Goal: Check status: Check status

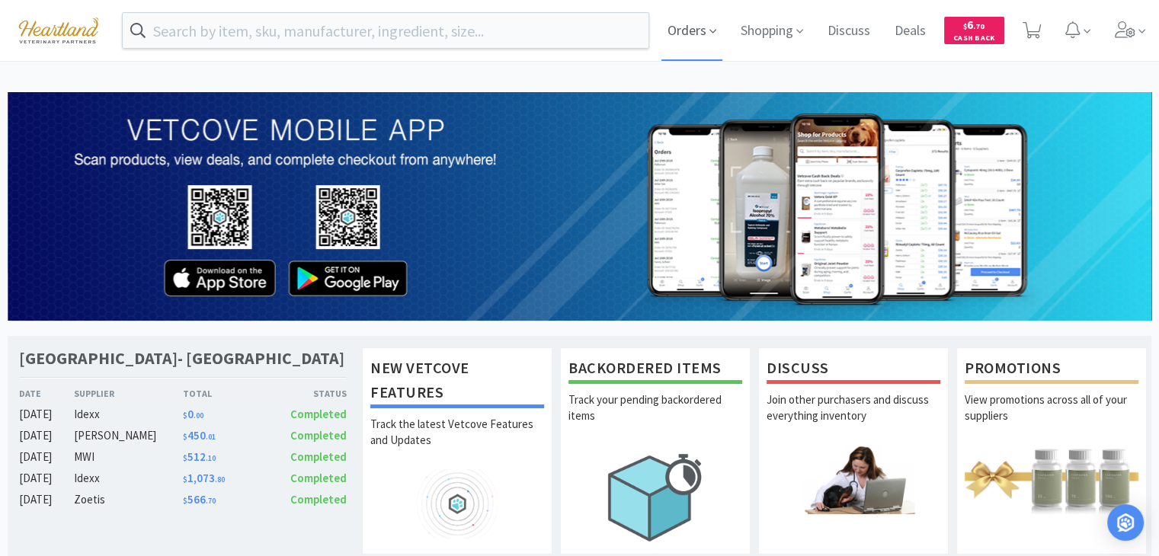
click at [689, 37] on span "Orders" at bounding box center [691, 30] width 61 height 61
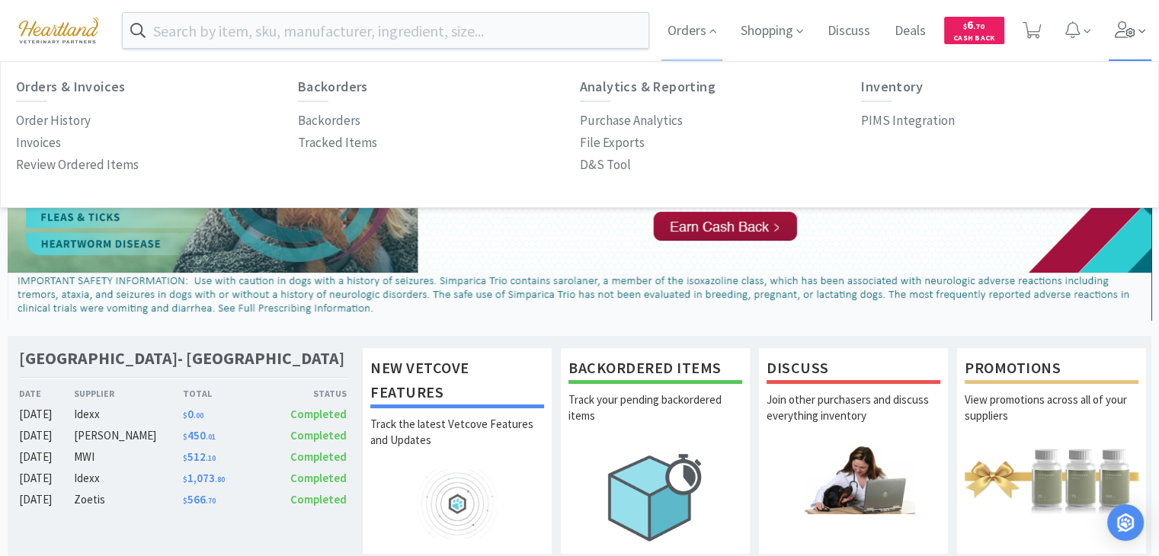
click at [1115, 29] on icon at bounding box center [1125, 29] width 21 height 17
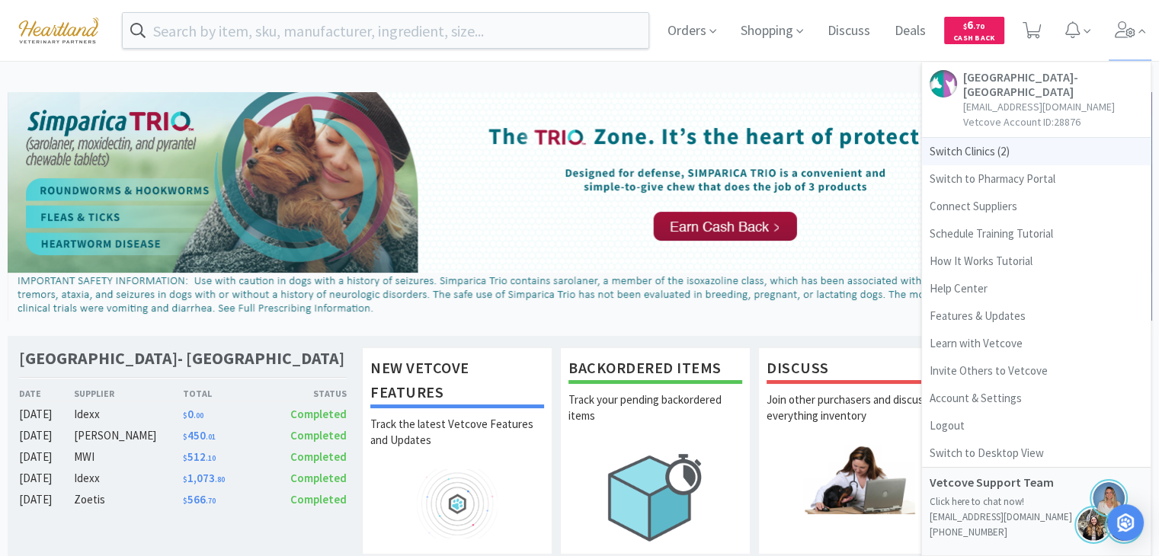
click at [997, 150] on span "Switch Clinics ( 2 )" at bounding box center [1036, 151] width 229 height 27
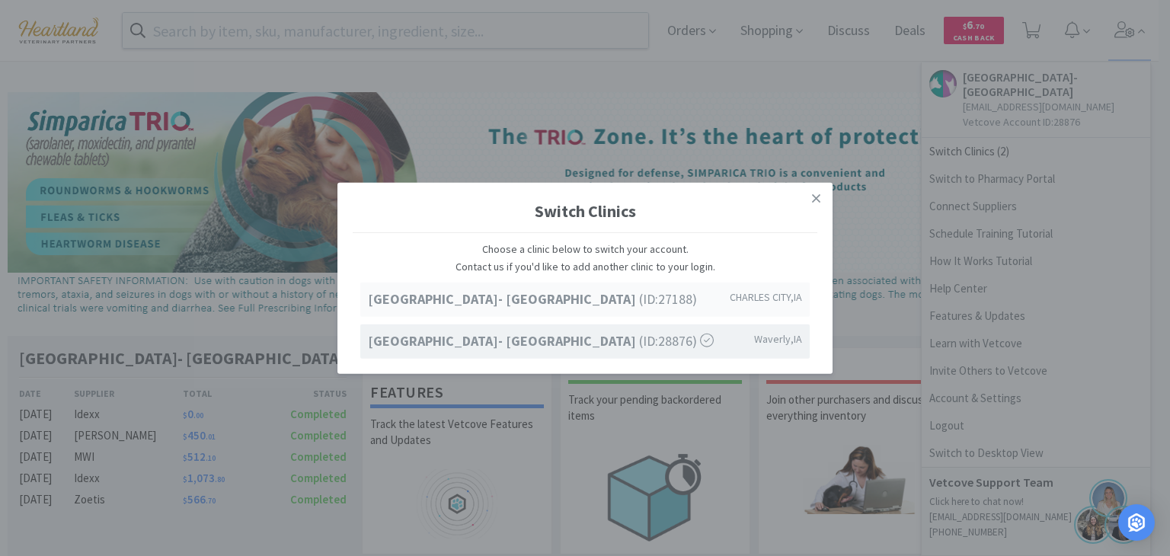
click at [671, 305] on span "[GEOGRAPHIC_DATA]- [GEOGRAPHIC_DATA] (ID: 27188 )" at bounding box center [532, 300] width 329 height 22
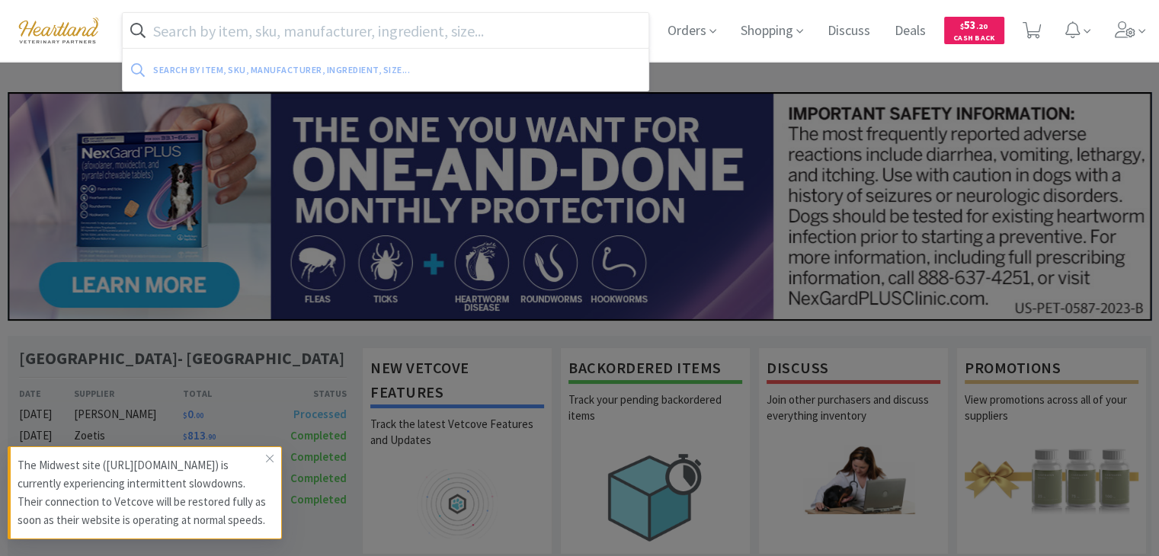
click at [448, 34] on input "text" at bounding box center [386, 30] width 526 height 35
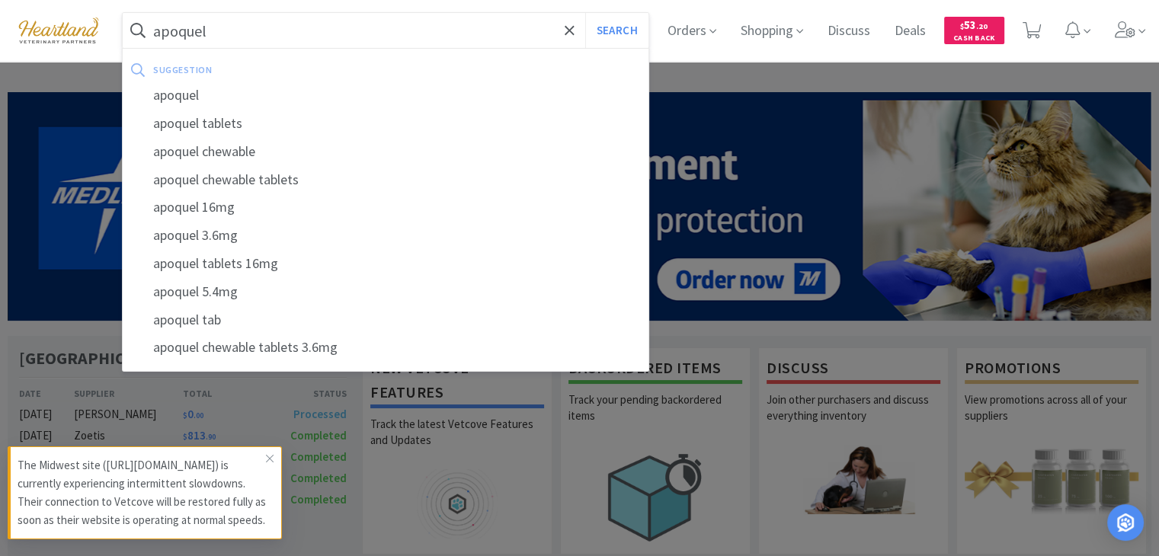
type input "apoquel"
click at [585, 13] on button "Search" at bounding box center [616, 30] width 63 height 35
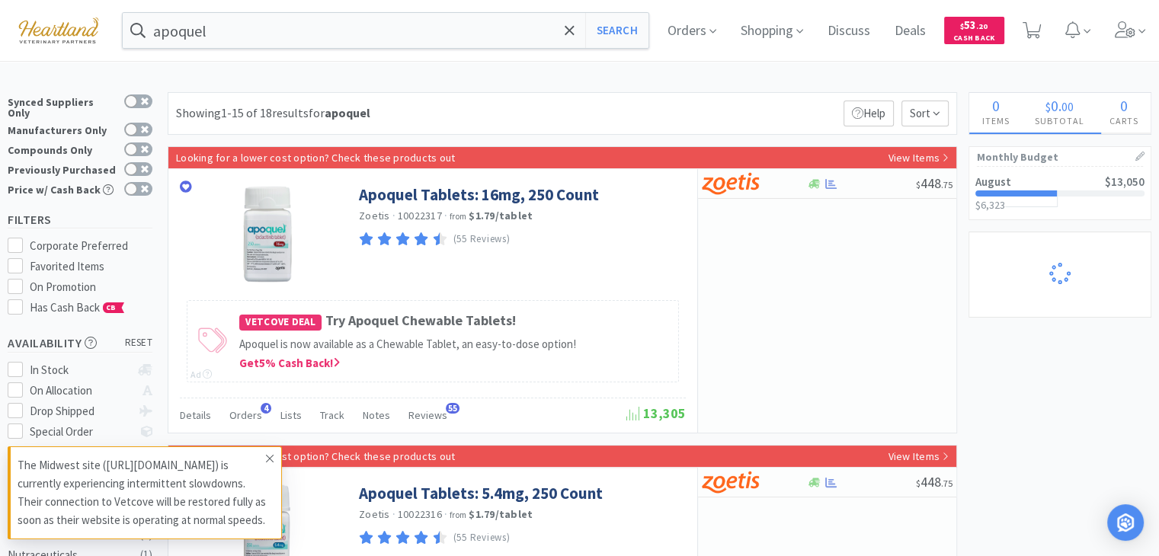
click at [270, 453] on icon at bounding box center [269, 459] width 9 height 12
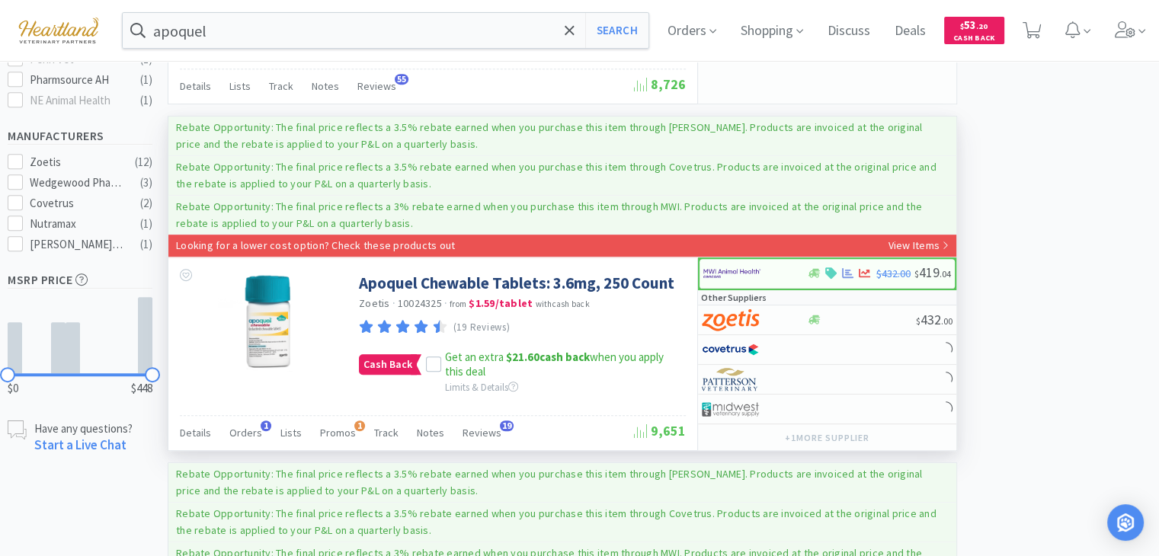
scroll to position [838, 0]
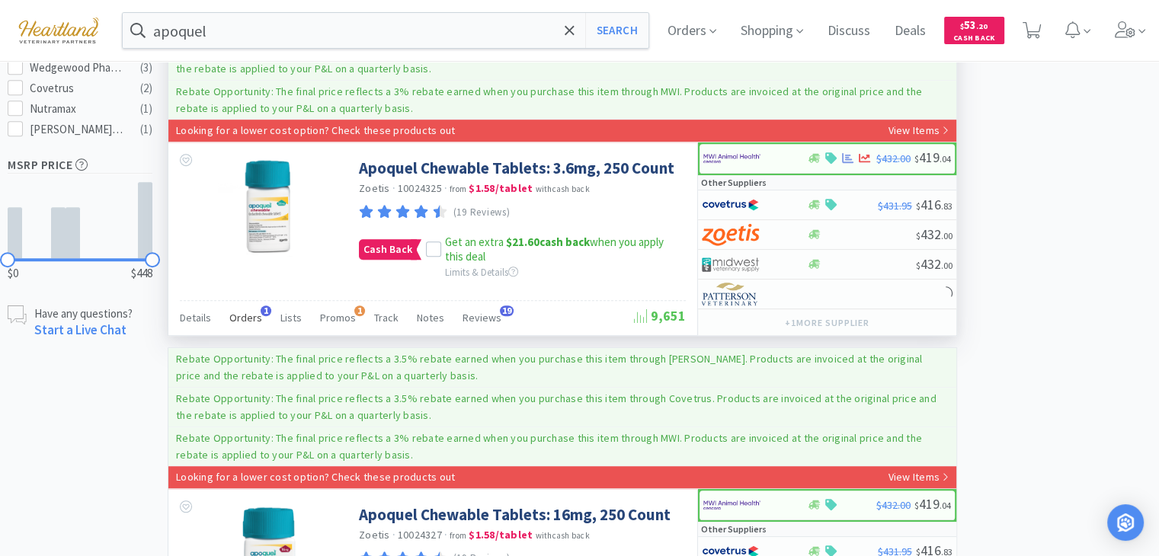
click at [261, 306] on span "1" at bounding box center [266, 311] width 11 height 11
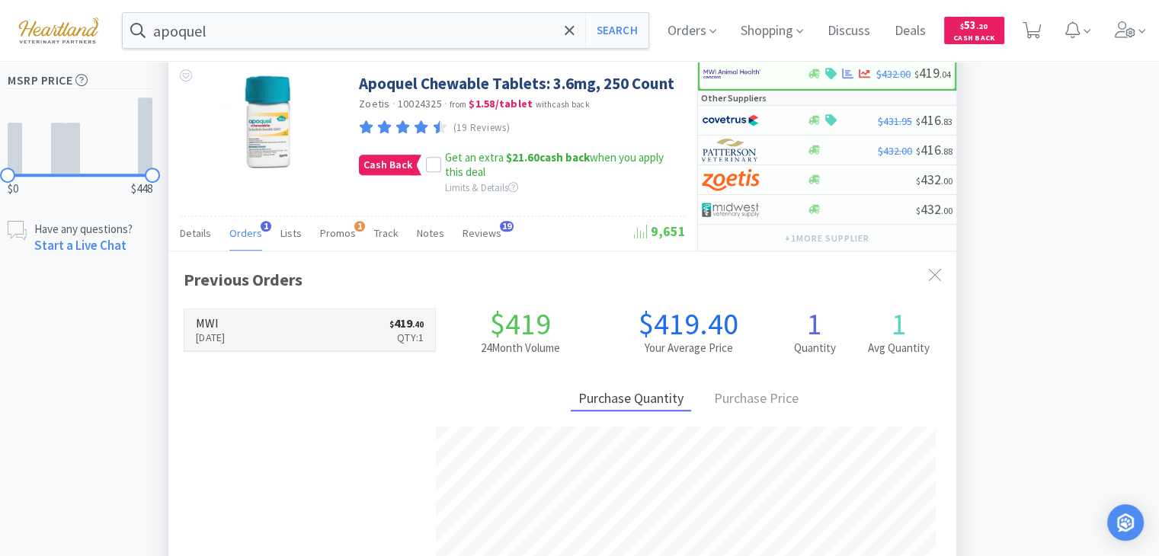
scroll to position [914, 0]
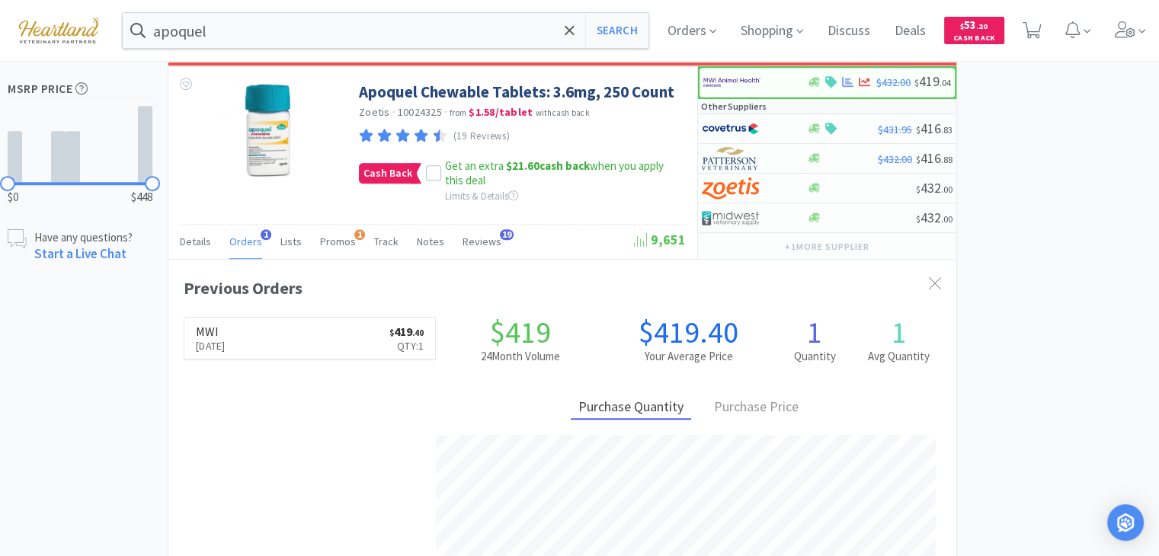
click at [335, 330] on link "MWI Apr 8th, 2024 $ 419 . 40 Qty: 1" at bounding box center [309, 339] width 251 height 42
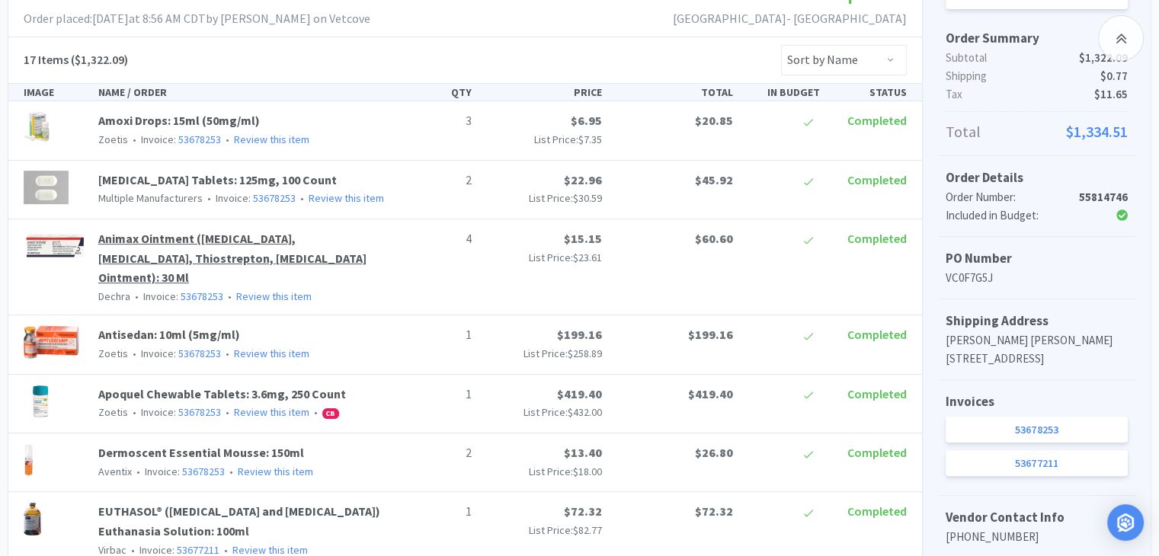
scroll to position [457, 0]
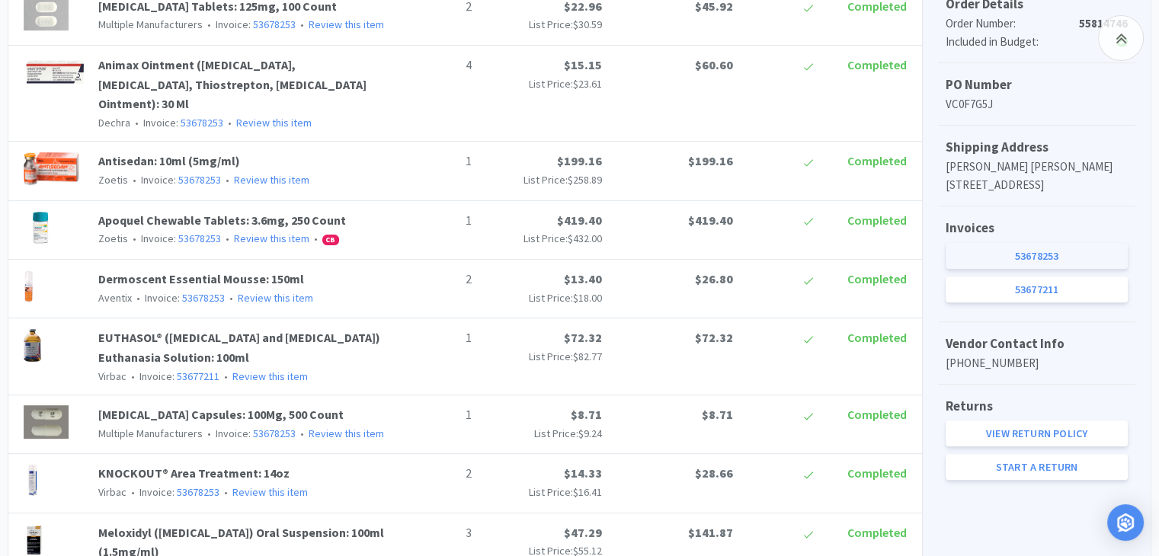
click at [1030, 269] on link "53678253" at bounding box center [1037, 256] width 182 height 26
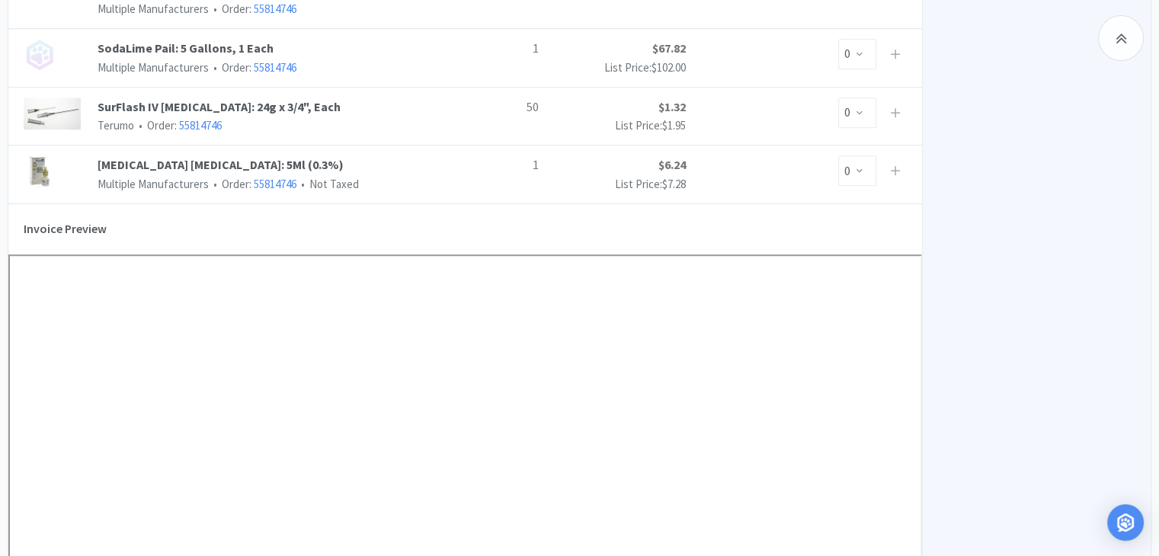
scroll to position [1143, 0]
